Goal: Information Seeking & Learning: Learn about a topic

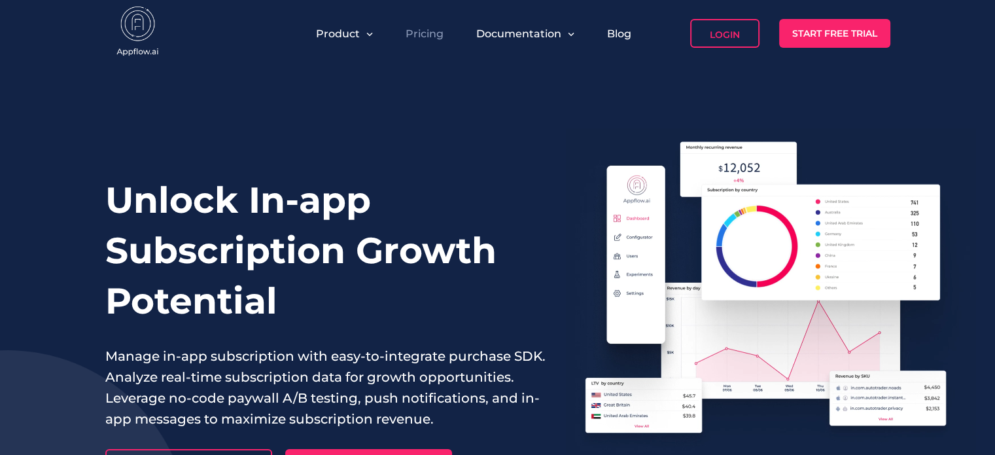
click at [412, 34] on link "Pricing" at bounding box center [425, 33] width 38 height 12
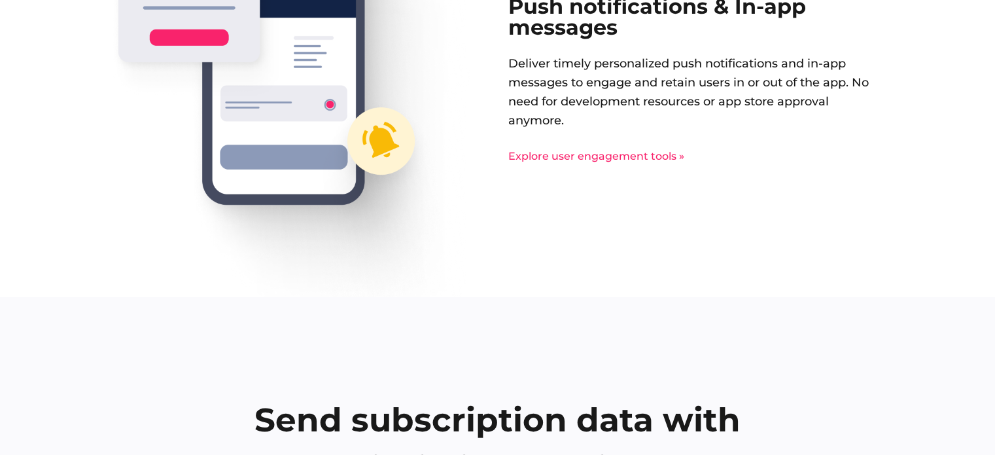
scroll to position [2617, 0]
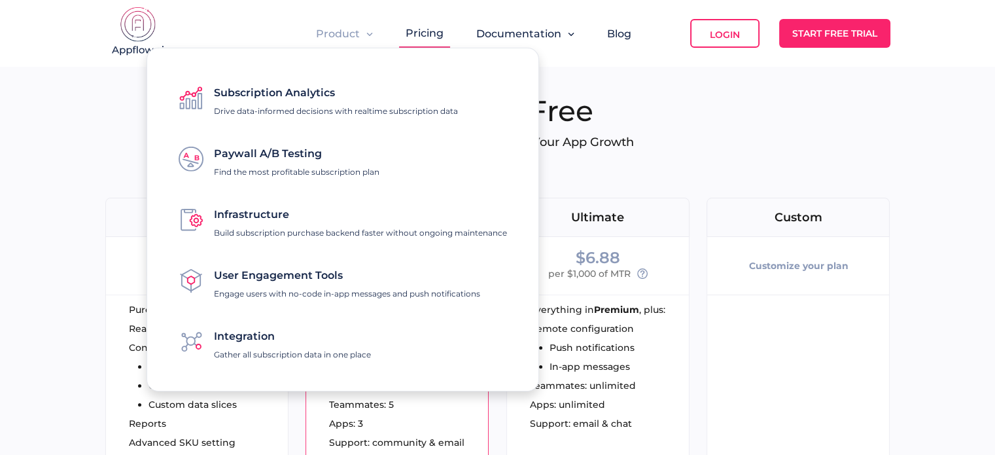
click at [336, 34] on span "Product" at bounding box center [338, 33] width 44 height 12
click at [277, 211] on span "Infrastructure" at bounding box center [251, 214] width 75 height 12
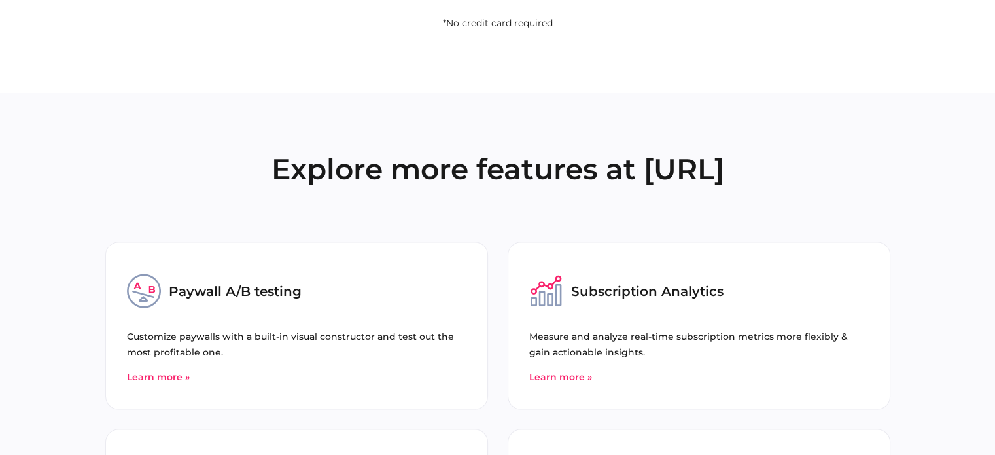
scroll to position [2225, 0]
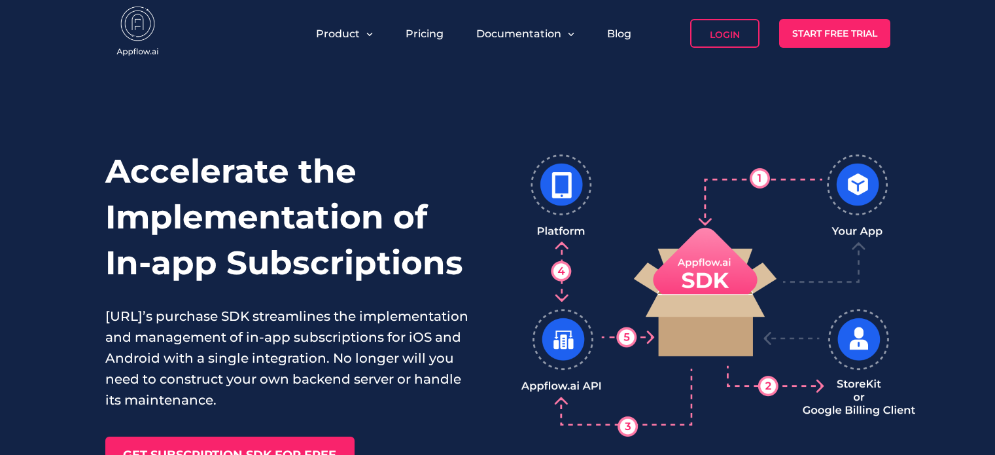
scroll to position [2246, 0]
